Goal: Task Accomplishment & Management: Use online tool/utility

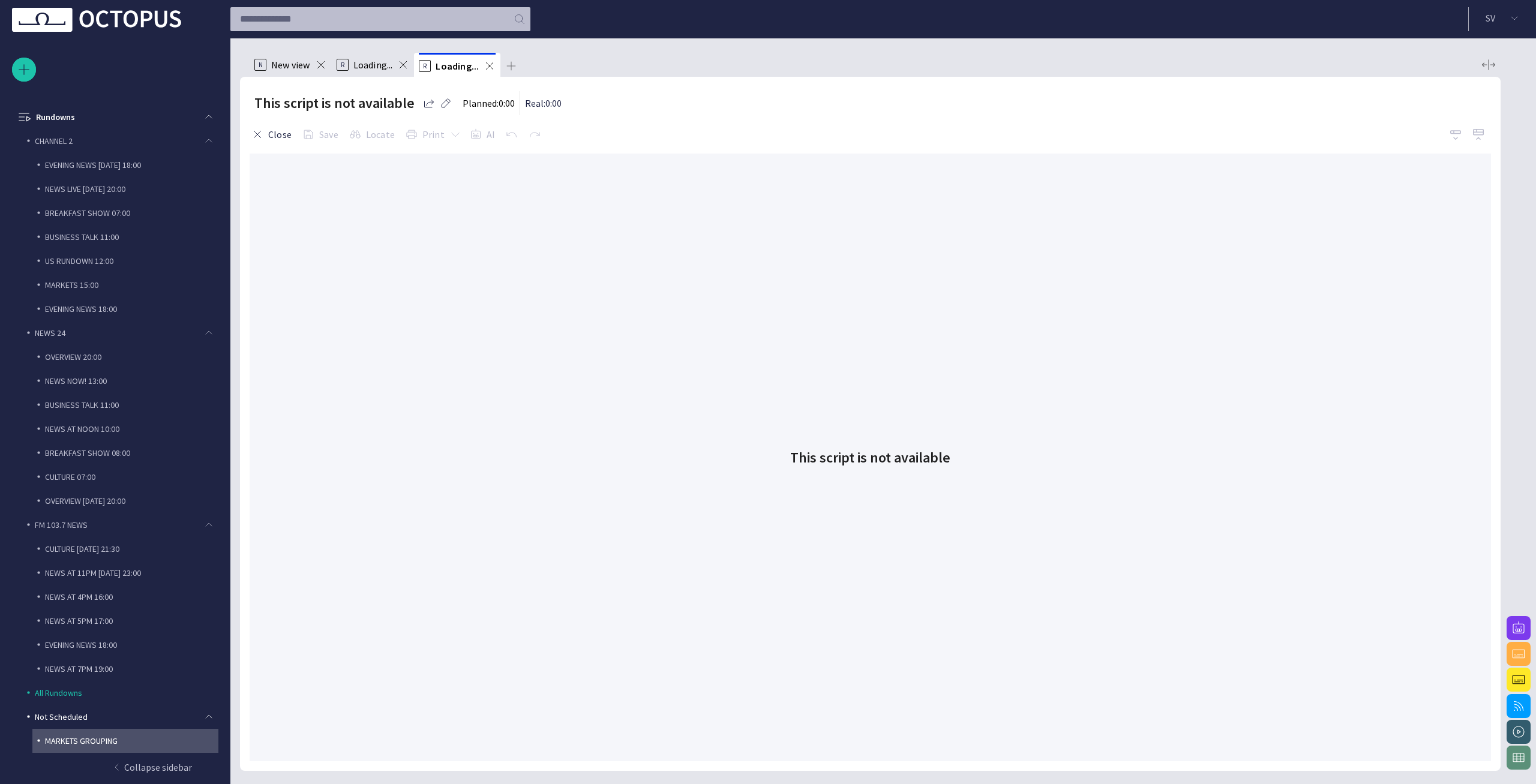
scroll to position [48, 0]
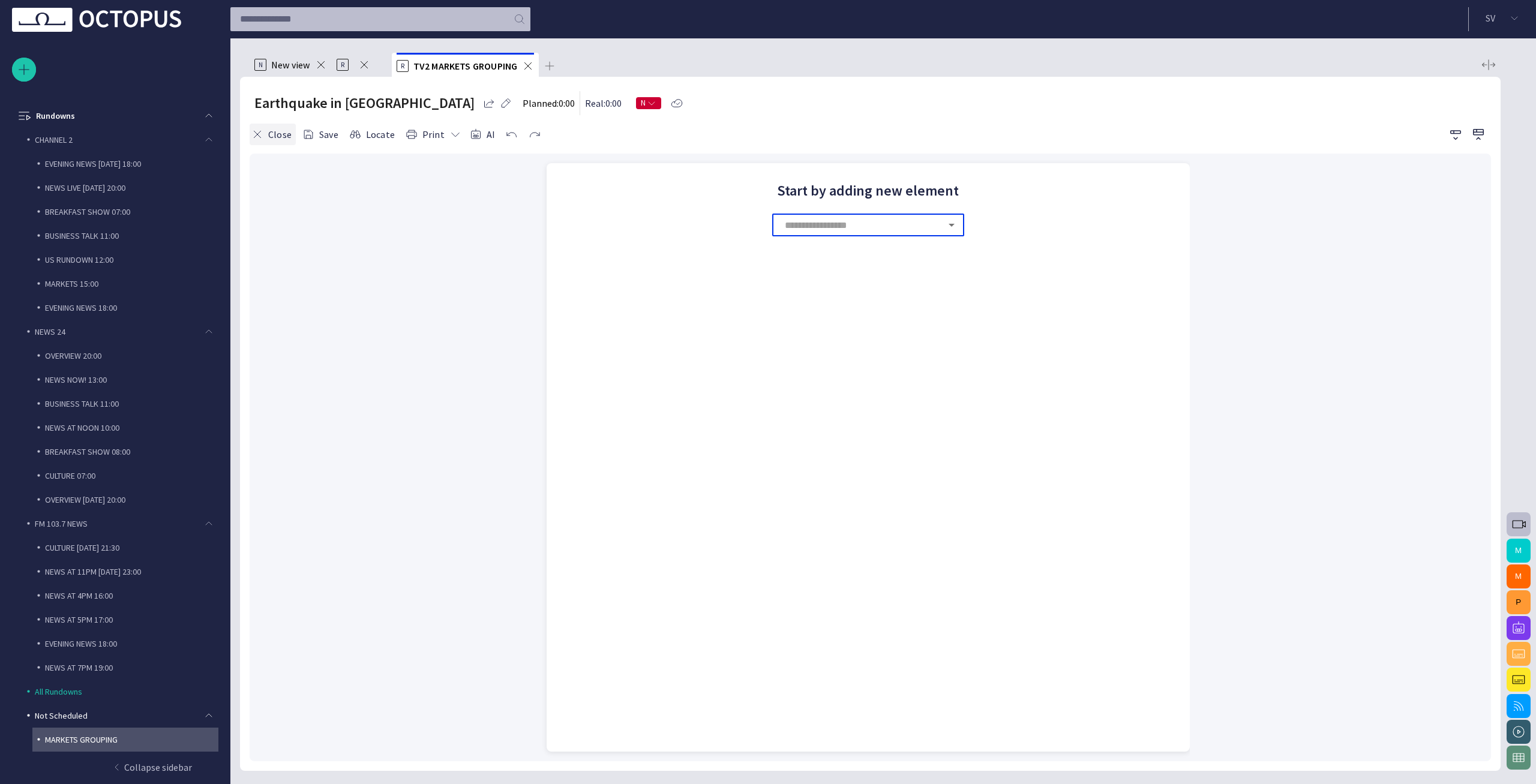
click at [281, 141] on button "Close" at bounding box center [272, 134] width 46 height 21
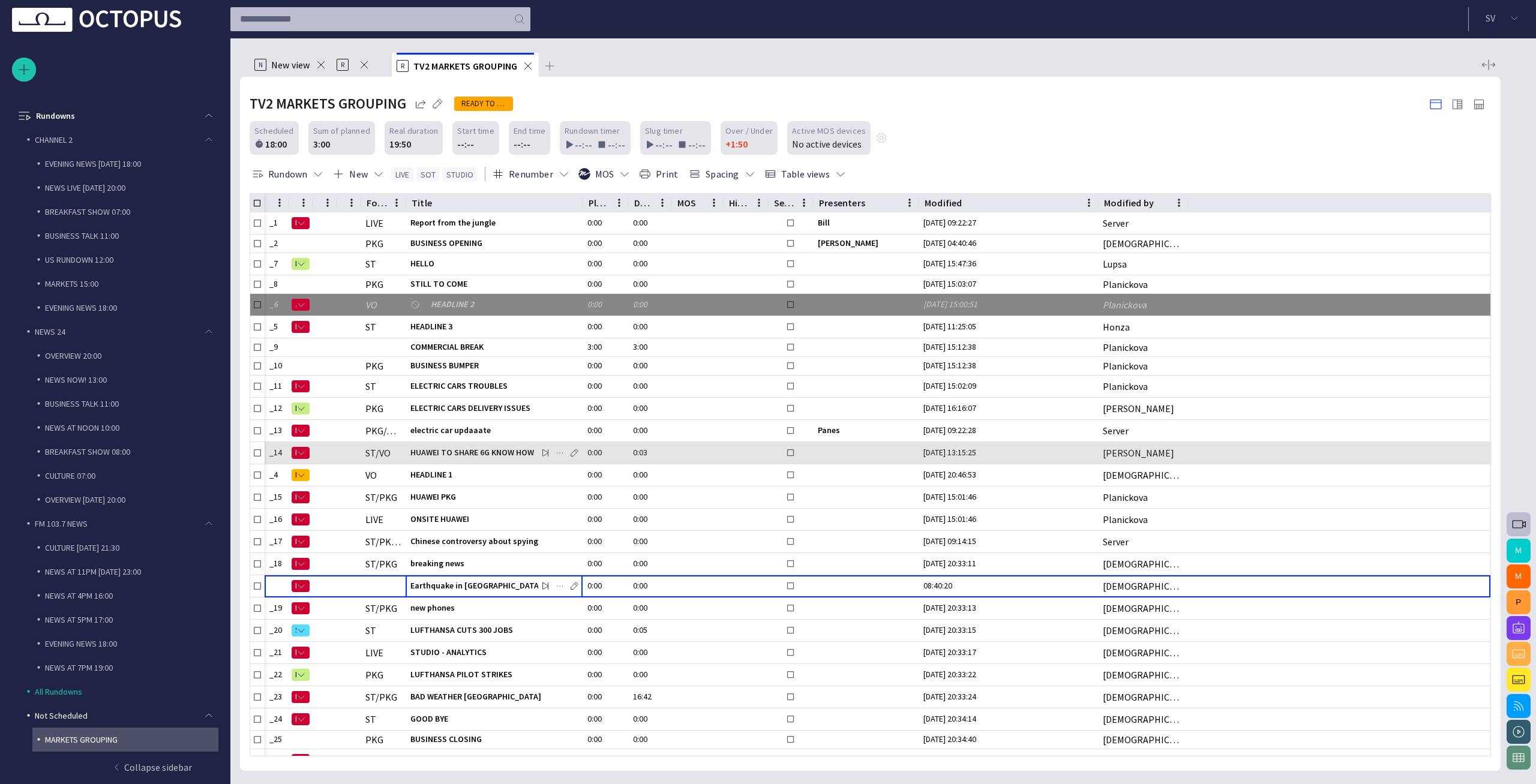
scroll to position [78, 0]
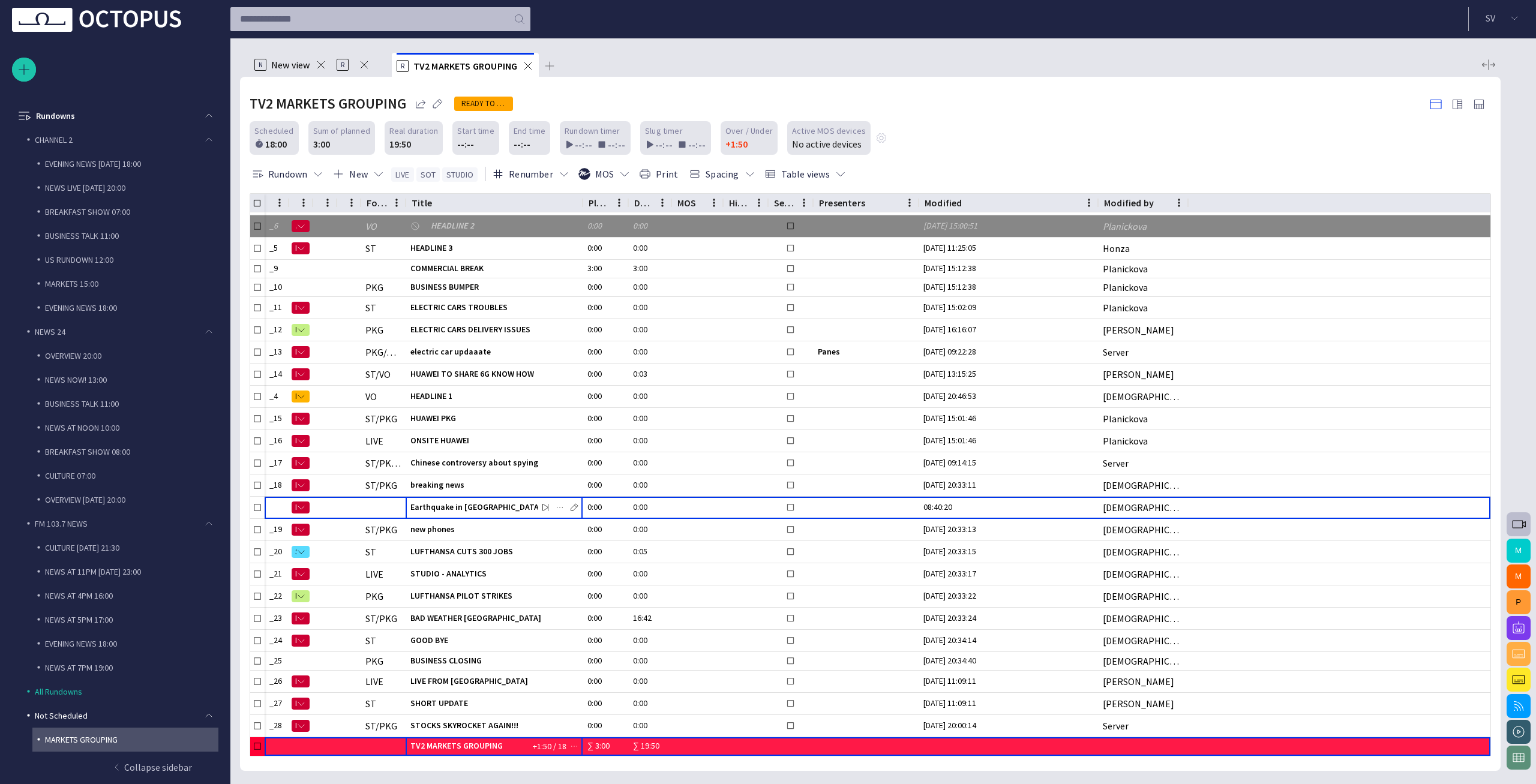
click at [499, 748] on span "TV2 MARKETS GROUPING" at bounding box center [457, 746] width 92 height 11
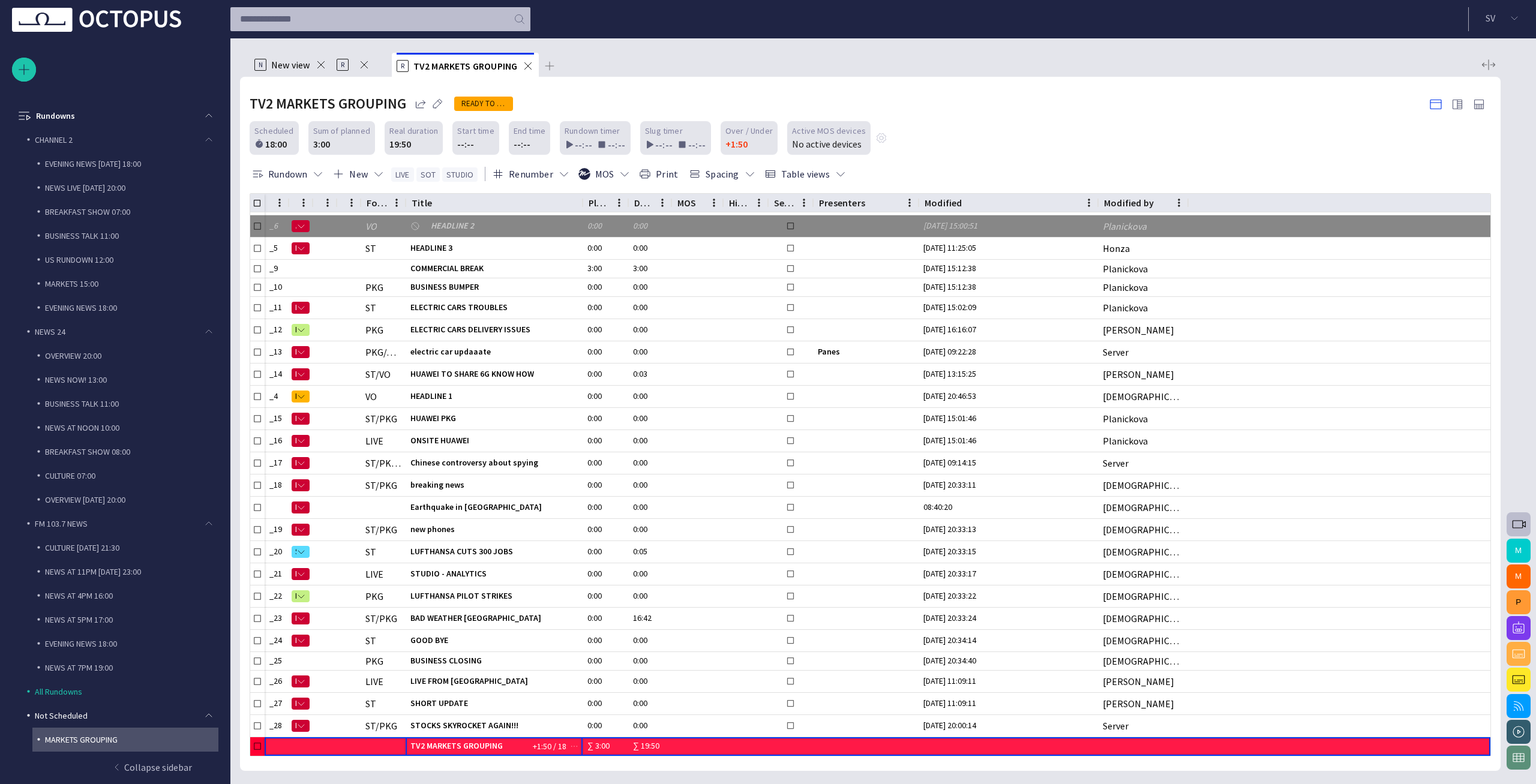
click at [499, 748] on span "TV2 MARKETS GROUPING" at bounding box center [457, 746] width 92 height 11
click at [574, 746] on span "button" at bounding box center [573, 746] width 9 height 9
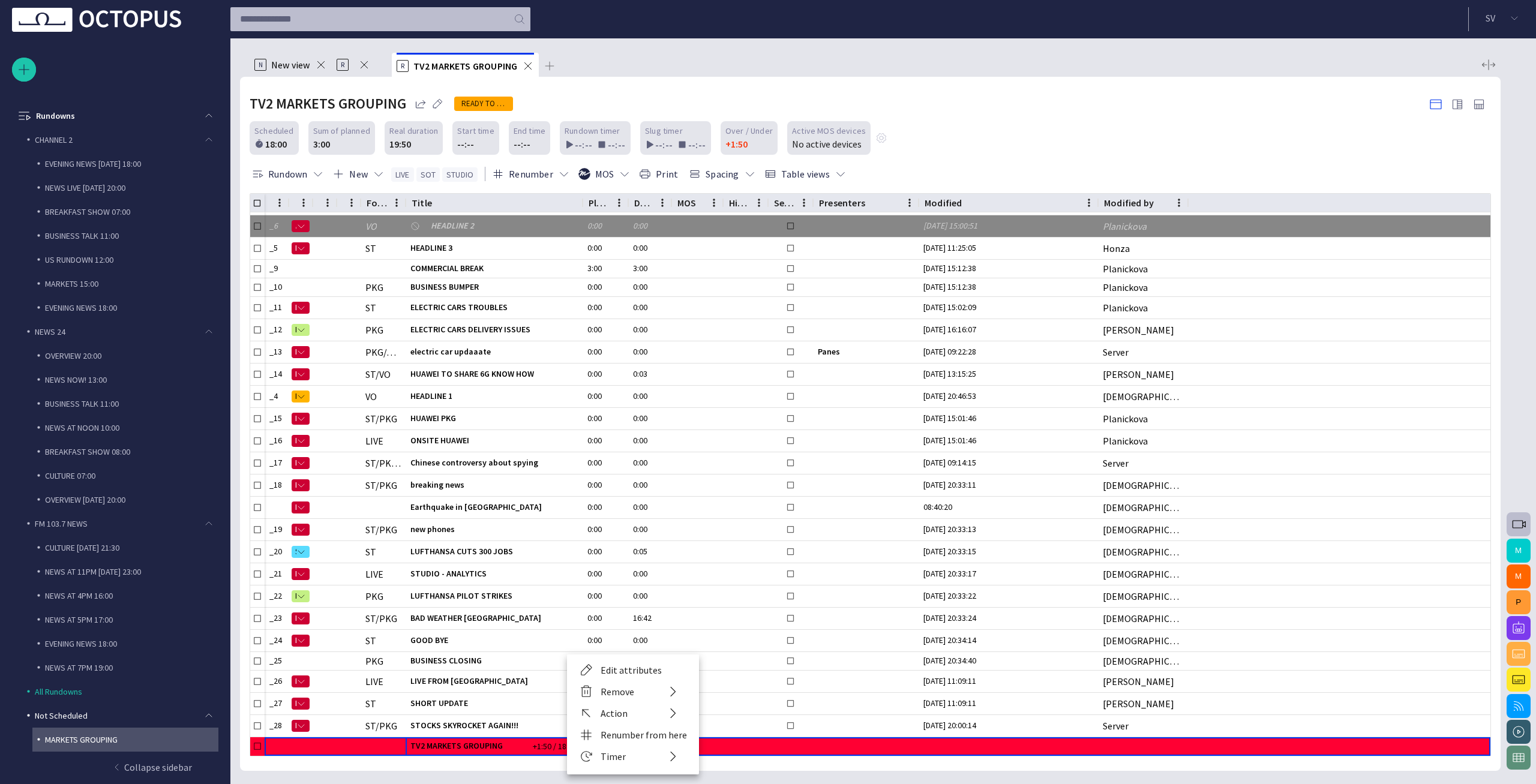
click at [608, 664] on li "Edit attributes" at bounding box center [633, 670] width 132 height 21
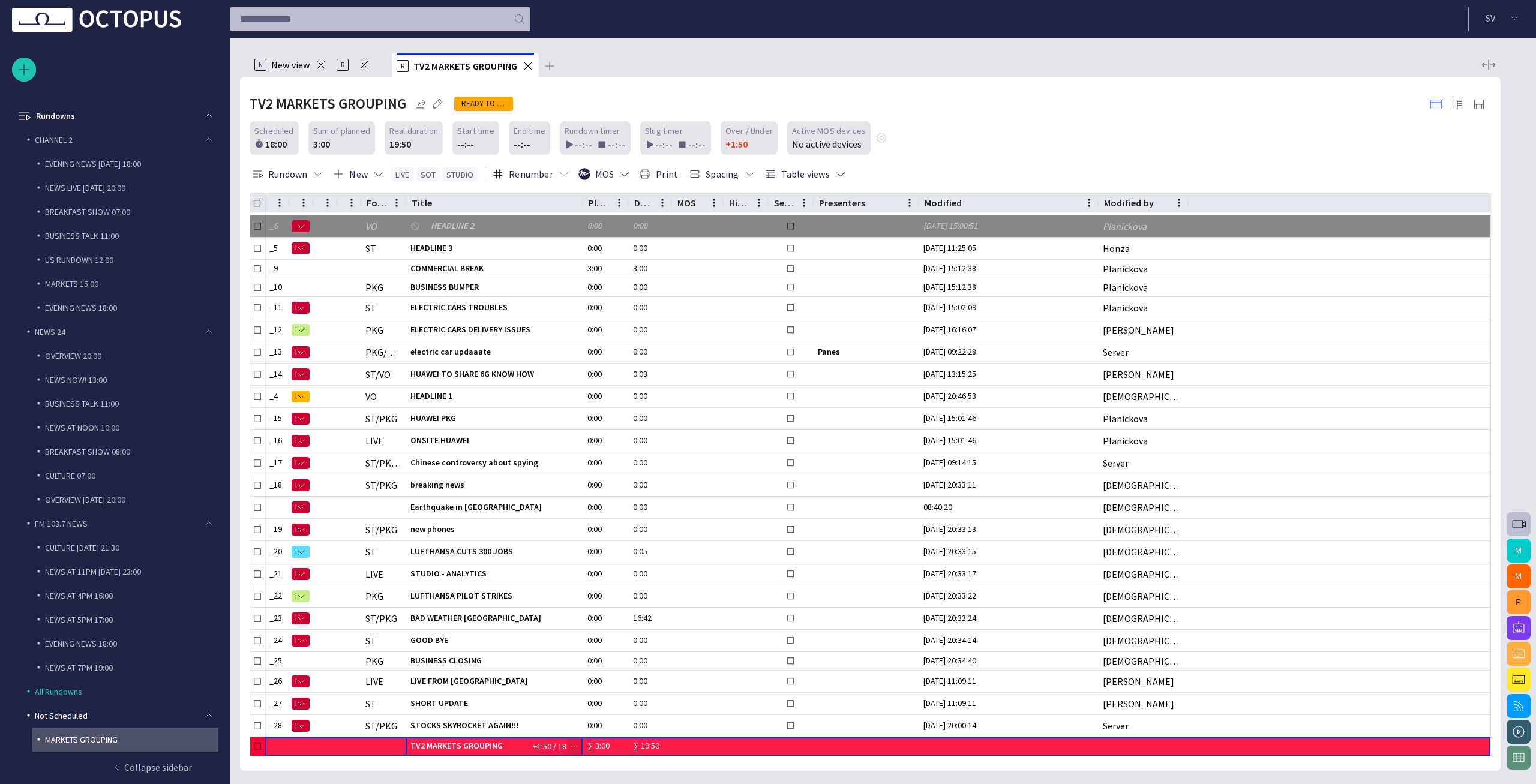
click at [573, 746] on span "button" at bounding box center [573, 746] width 9 height 9
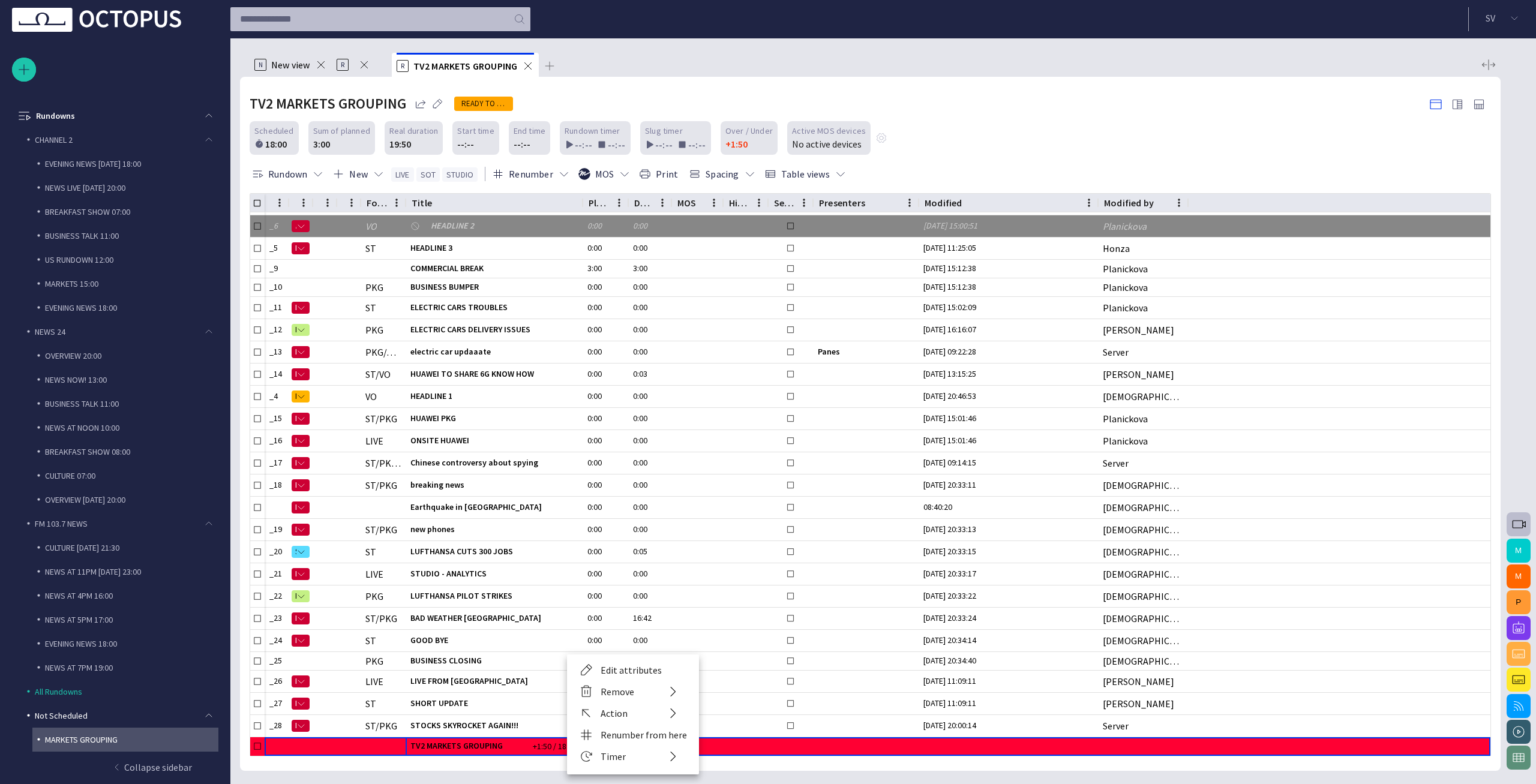
click at [593, 675] on li "Edit attributes" at bounding box center [633, 670] width 132 height 21
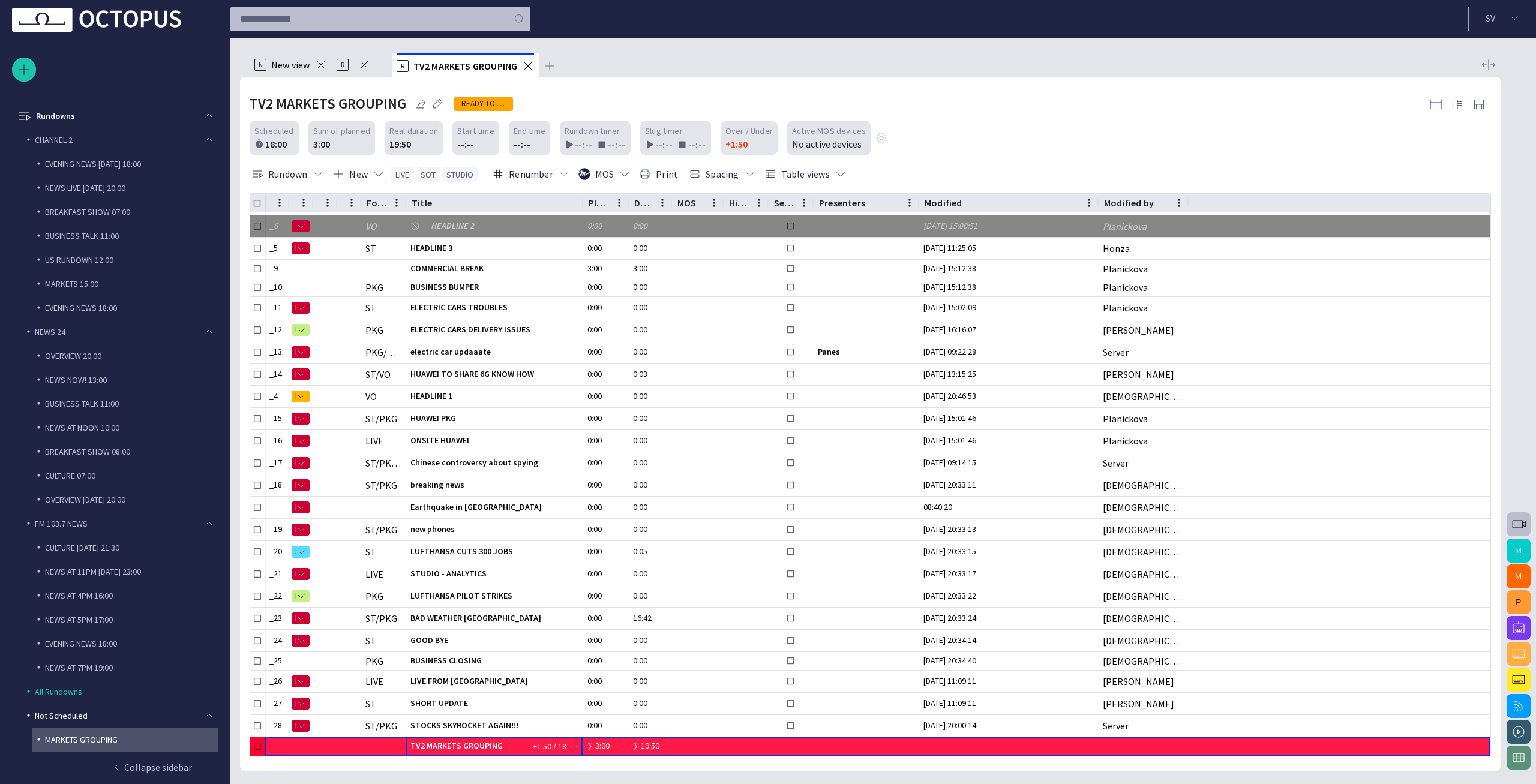
click at [497, 744] on span "TV2 MARKETS GROUPING" at bounding box center [457, 746] width 92 height 11
click at [572, 746] on span "button" at bounding box center [573, 746] width 9 height 9
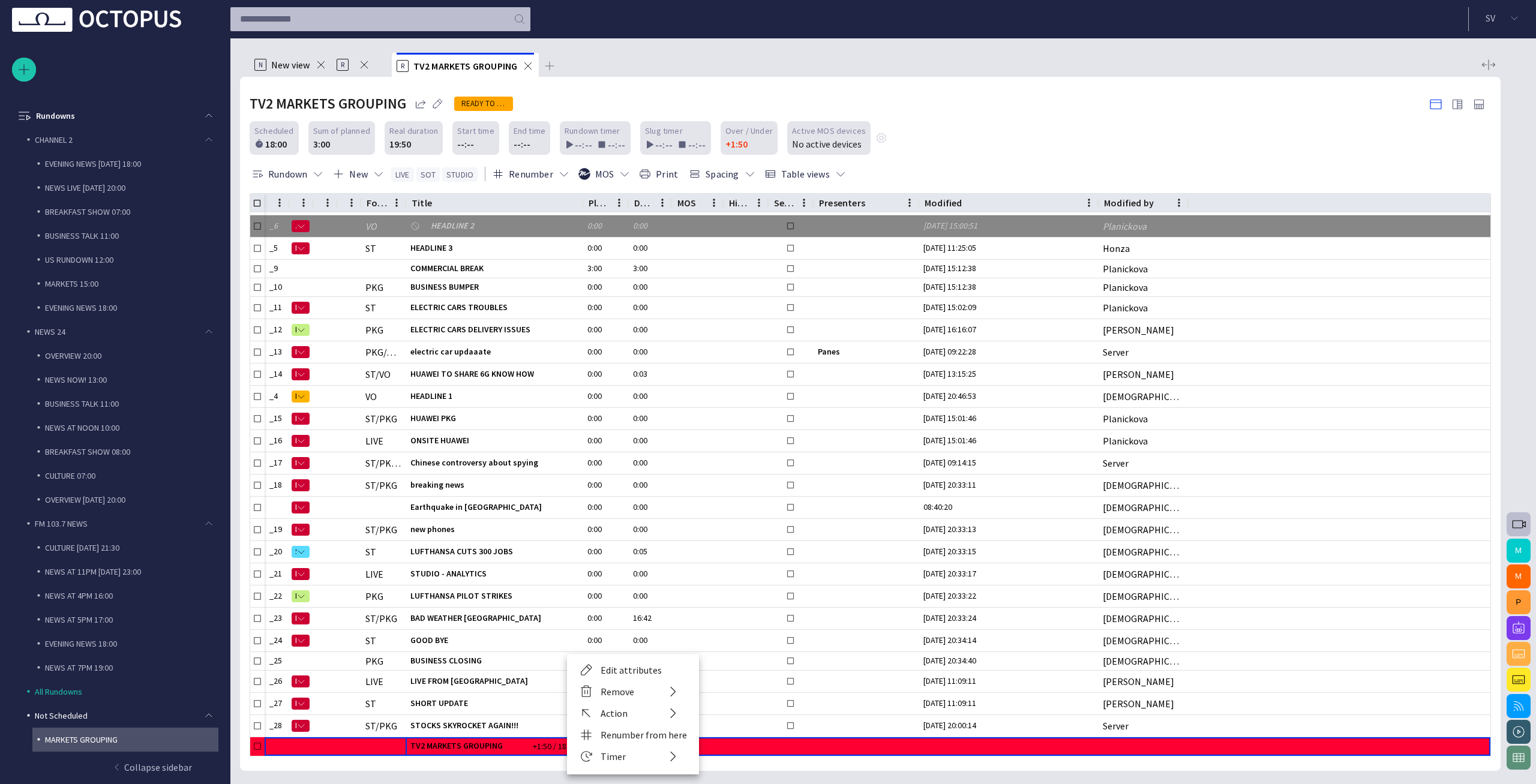
click at [539, 771] on div at bounding box center [768, 392] width 1536 height 784
